Goal: Check status

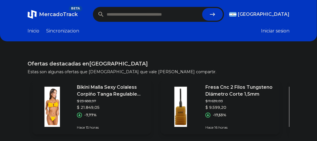
paste input "**********"
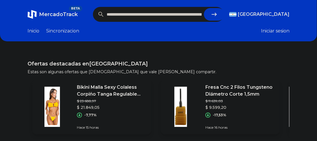
click at [212, 17] on button "submit" at bounding box center [214, 14] width 21 height 13
type input "**********"
